Goal: Information Seeking & Learning: Learn about a topic

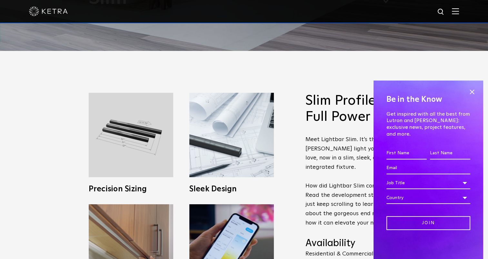
scroll to position [226, 0]
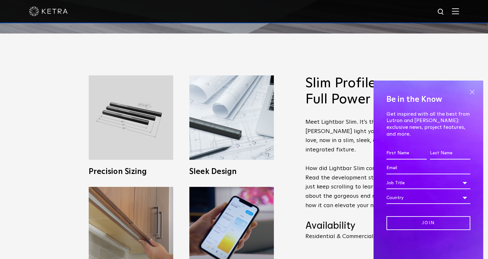
click at [473, 97] on span at bounding box center [472, 92] width 10 height 10
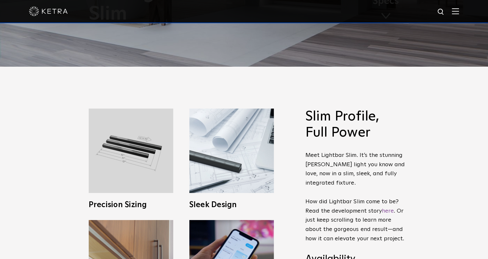
scroll to position [194, 0]
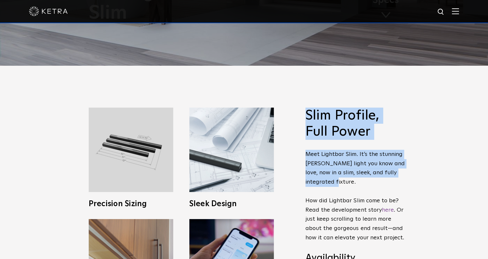
drag, startPoint x: 307, startPoint y: 115, endPoint x: 341, endPoint y: 181, distance: 73.9
click at [341, 181] on span "Slim Profile, Full Power Meet Lightbar Slim. It’s the stunning [PERSON_NAME] li…" at bounding box center [356, 198] width 100 height 180
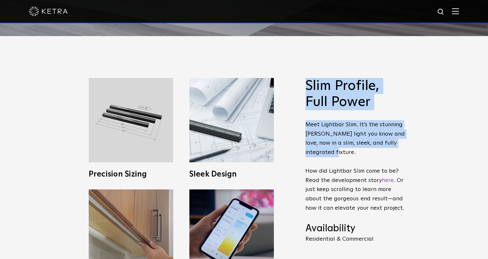
scroll to position [258, 0]
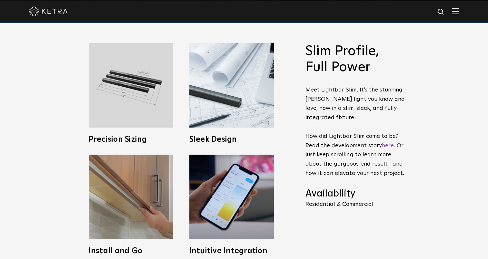
click at [346, 143] on p "Meet Lightbar Slim. It’s the stunning [PERSON_NAME] light you know and love, no…" at bounding box center [356, 132] width 100 height 93
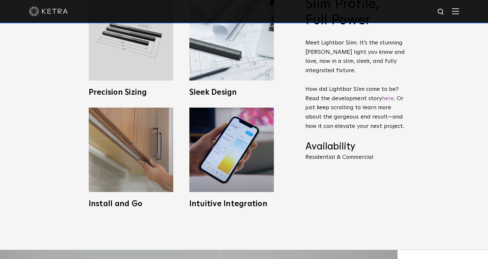
scroll to position [323, 0]
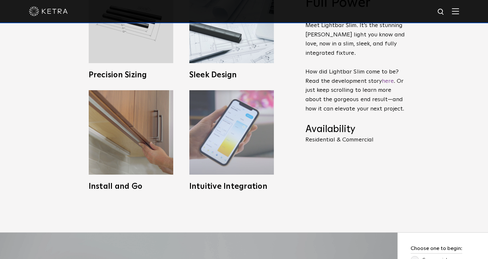
click at [255, 136] on img at bounding box center [231, 132] width 85 height 85
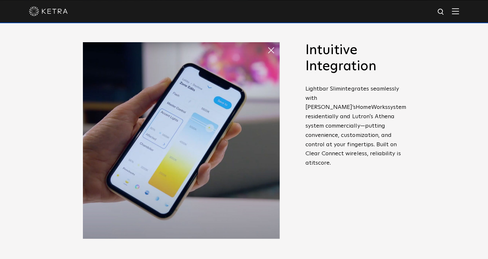
scroll to position [258, 0]
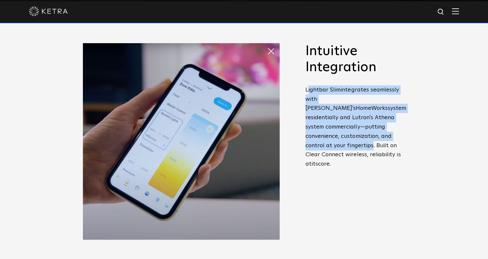
drag, startPoint x: 308, startPoint y: 90, endPoint x: 367, endPoint y: 146, distance: 80.8
click at [367, 140] on p "Lightbar Slim integrates seamlessly with Lutron’s HomeWork s system residential…" at bounding box center [356, 128] width 100 height 84
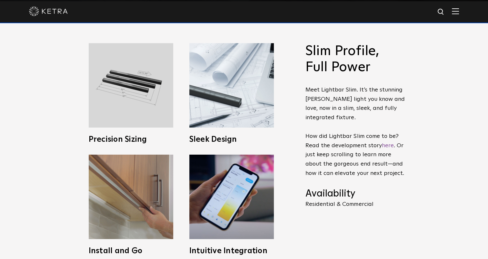
click at [367, 156] on p "Meet Lightbar Slim. It’s the stunning [PERSON_NAME] light you know and love, no…" at bounding box center [356, 132] width 100 height 93
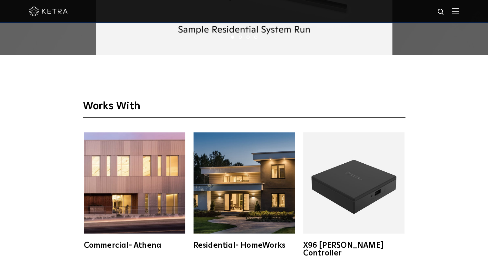
scroll to position [1032, 0]
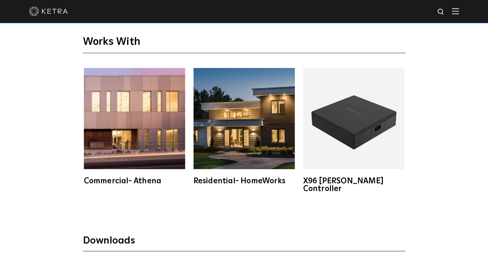
click at [231, 181] on div "Residential- HomeWorks" at bounding box center [244, 181] width 101 height 8
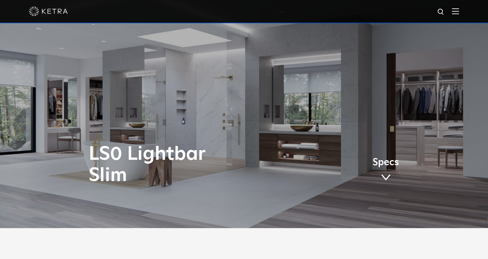
scroll to position [0, 0]
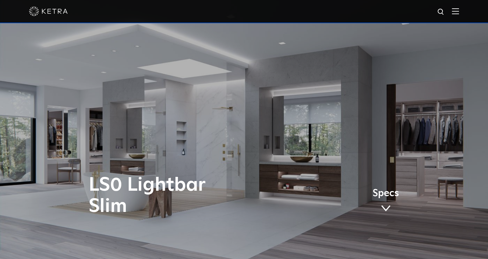
click at [458, 13] on img at bounding box center [455, 11] width 7 height 6
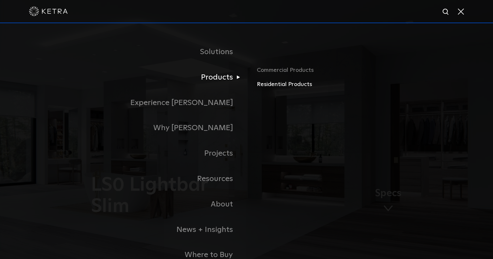
click at [271, 83] on link "Residential Products" at bounding box center [332, 84] width 151 height 9
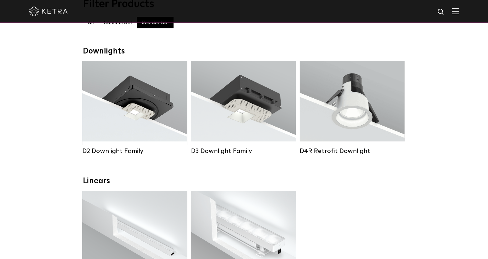
scroll to position [32, 0]
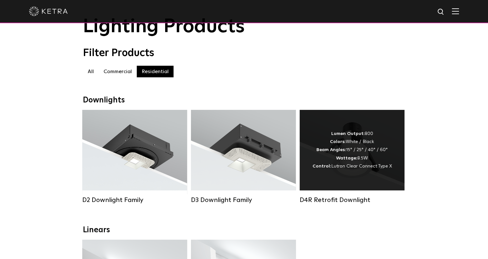
click at [347, 183] on div "Lumen Output: 800 Colors: White / Black Beam Angles: 15° / 25° / 40° / 60° Watt…" at bounding box center [352, 150] width 105 height 81
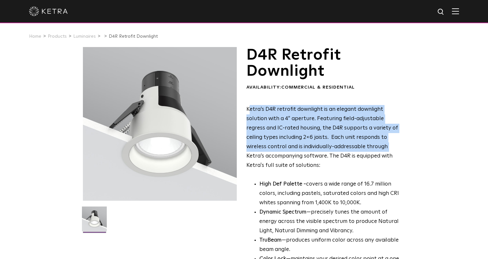
drag, startPoint x: 249, startPoint y: 111, endPoint x: 348, endPoint y: 148, distance: 105.6
click at [348, 148] on p "Ketra’s D4R retrofit downlight is an elegant downlight solution with a 4” apert…" at bounding box center [325, 137] width 157 height 65
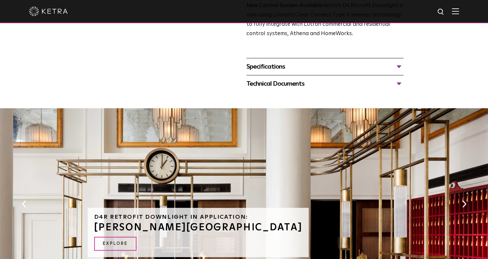
scroll to position [194, 0]
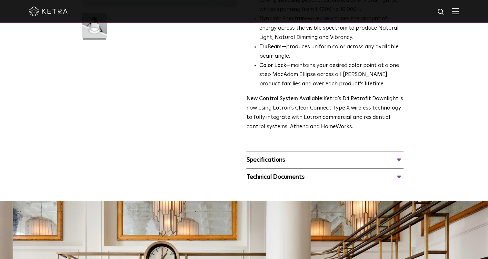
click at [278, 163] on div "Specifications" at bounding box center [325, 160] width 157 height 10
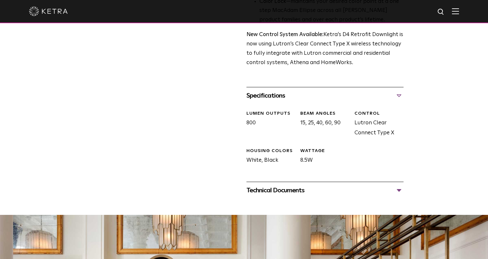
scroll to position [258, 0]
click at [293, 187] on div "Technical Documents" at bounding box center [325, 190] width 157 height 10
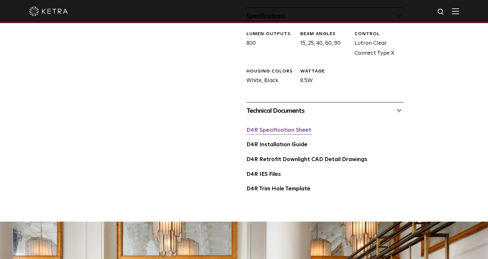
scroll to position [355, 0]
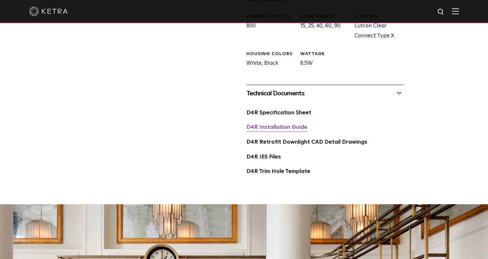
click at [253, 132] on div "D4R Installation Guide" at bounding box center [325, 130] width 157 height 15
click at [255, 129] on link "D4R Installation Guide" at bounding box center [277, 127] width 61 height 5
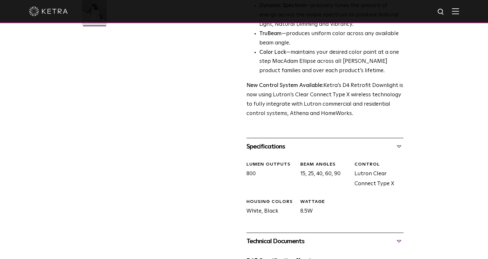
scroll to position [0, 0]
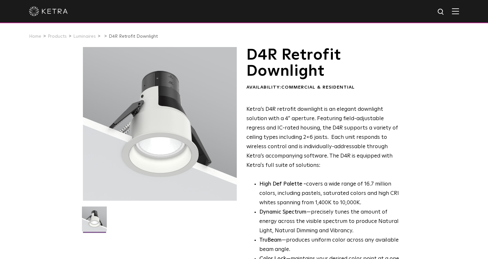
click at [46, 10] on img at bounding box center [48, 11] width 39 height 10
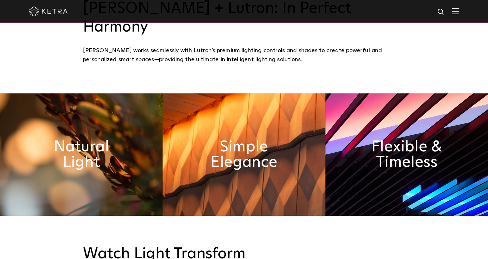
scroll to position [290, 0]
